Goal: Information Seeking & Learning: Learn about a topic

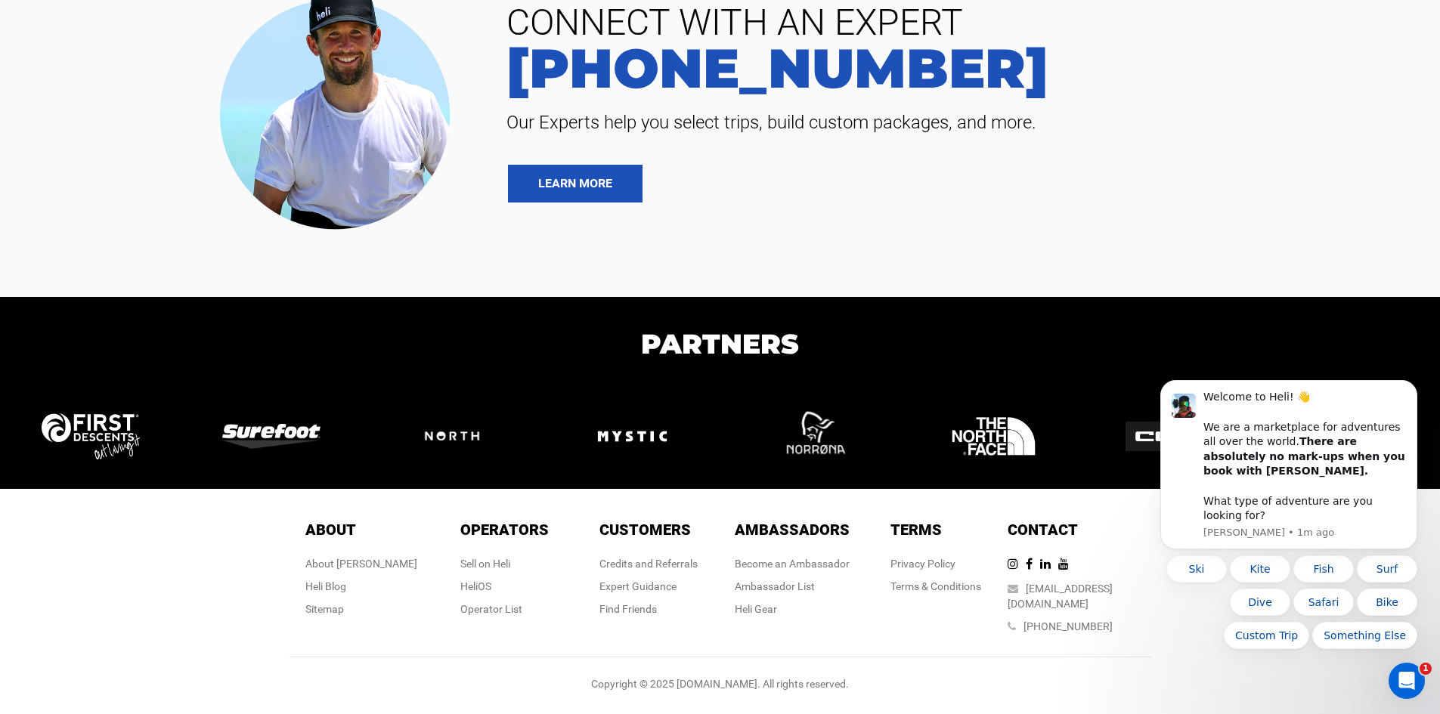
scroll to position [6379, 0]
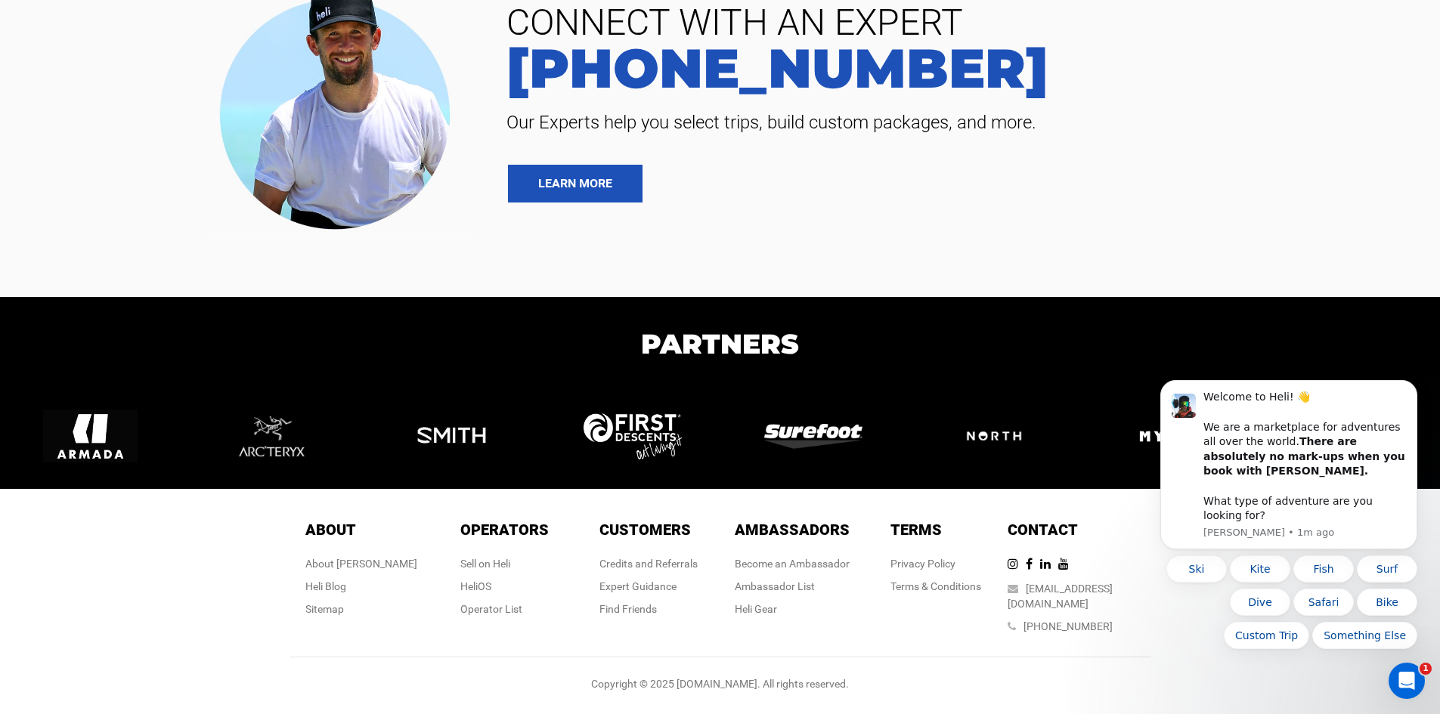
drag, startPoint x: 609, startPoint y: 633, endPoint x: 625, endPoint y: 633, distance: 16.6
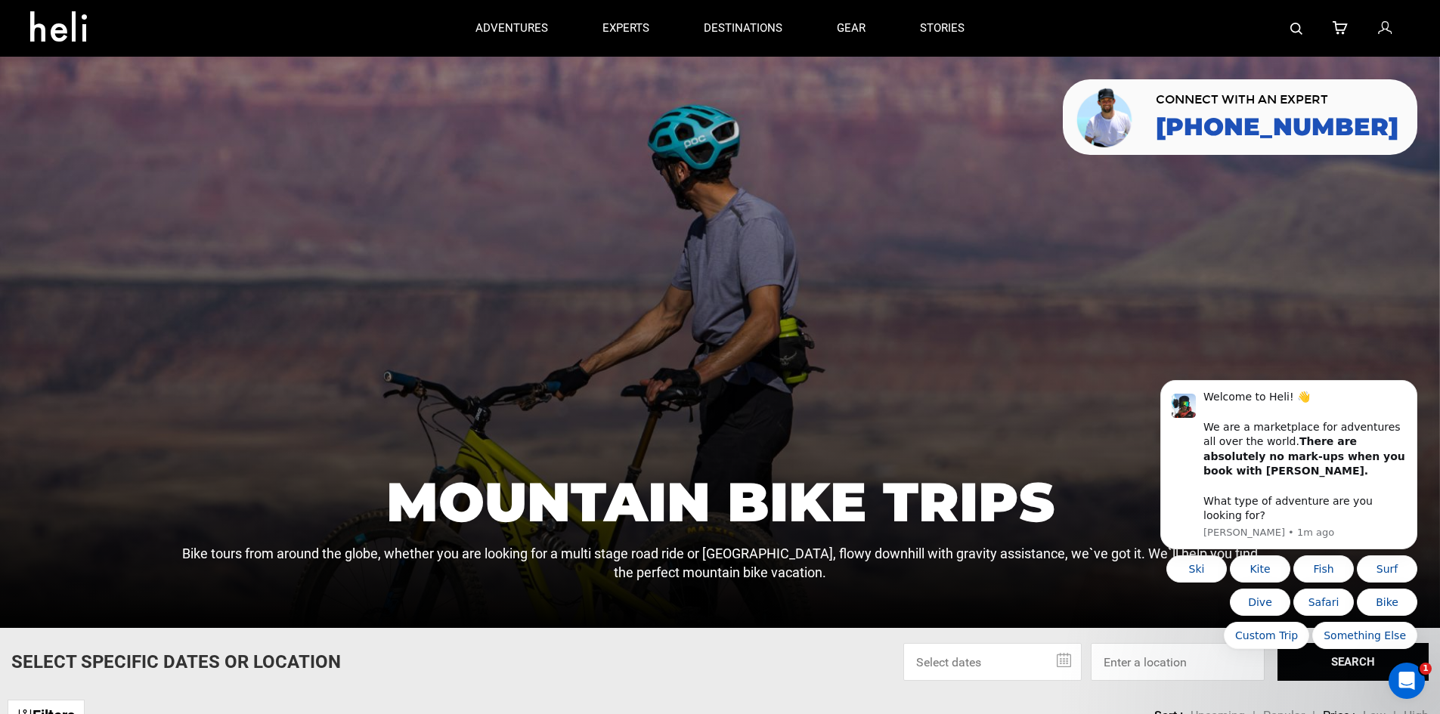
drag, startPoint x: 451, startPoint y: 512, endPoint x: 527, endPoint y: 525, distance: 77.4
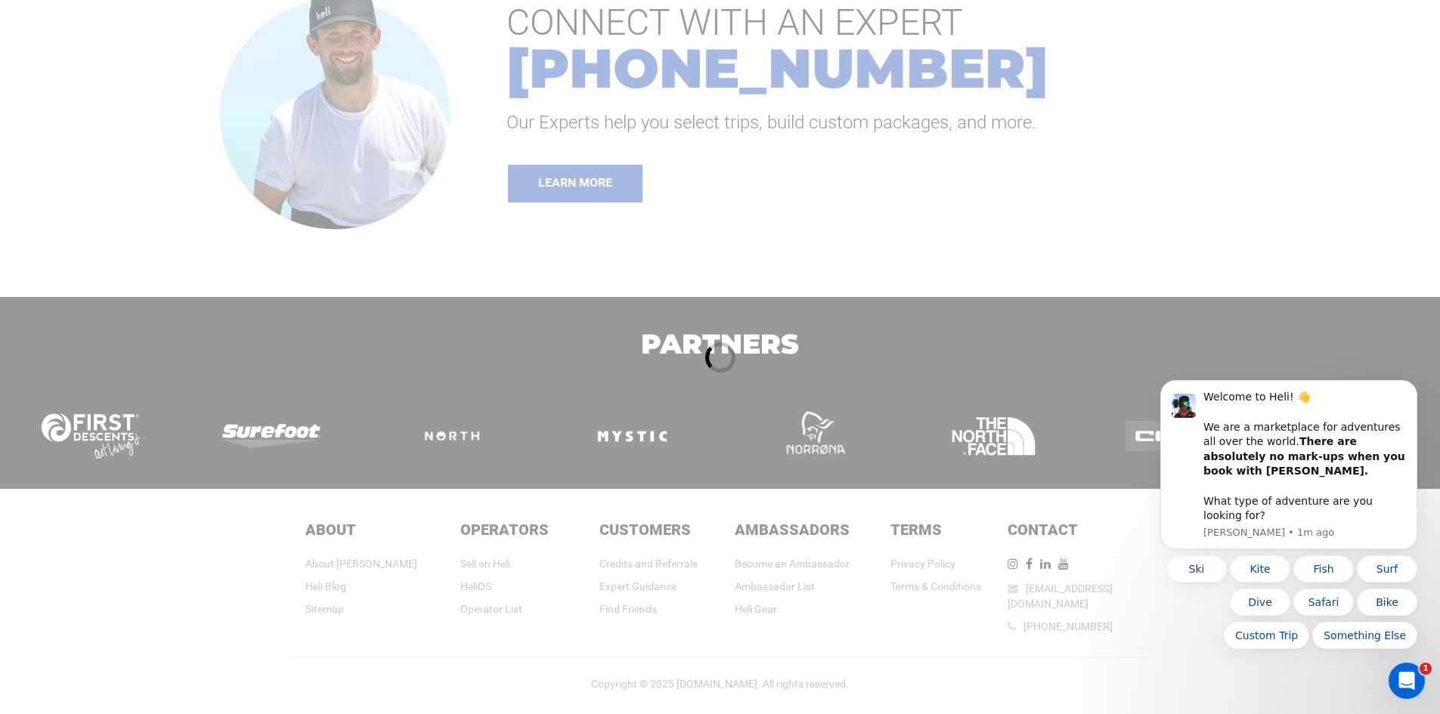
drag, startPoint x: 452, startPoint y: 225, endPoint x: 470, endPoint y: 209, distance: 23.6
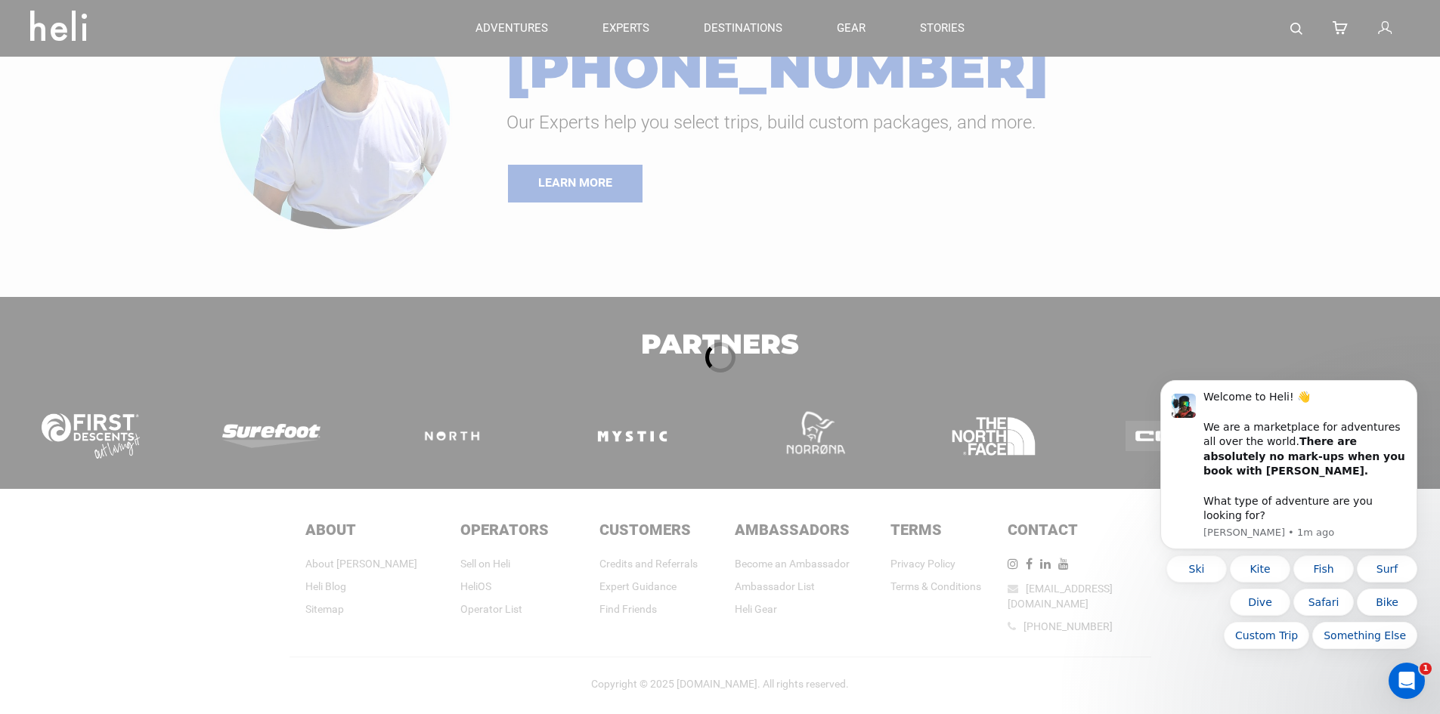
scroll to position [1, 0]
